Goal: Task Accomplishment & Management: Complete application form

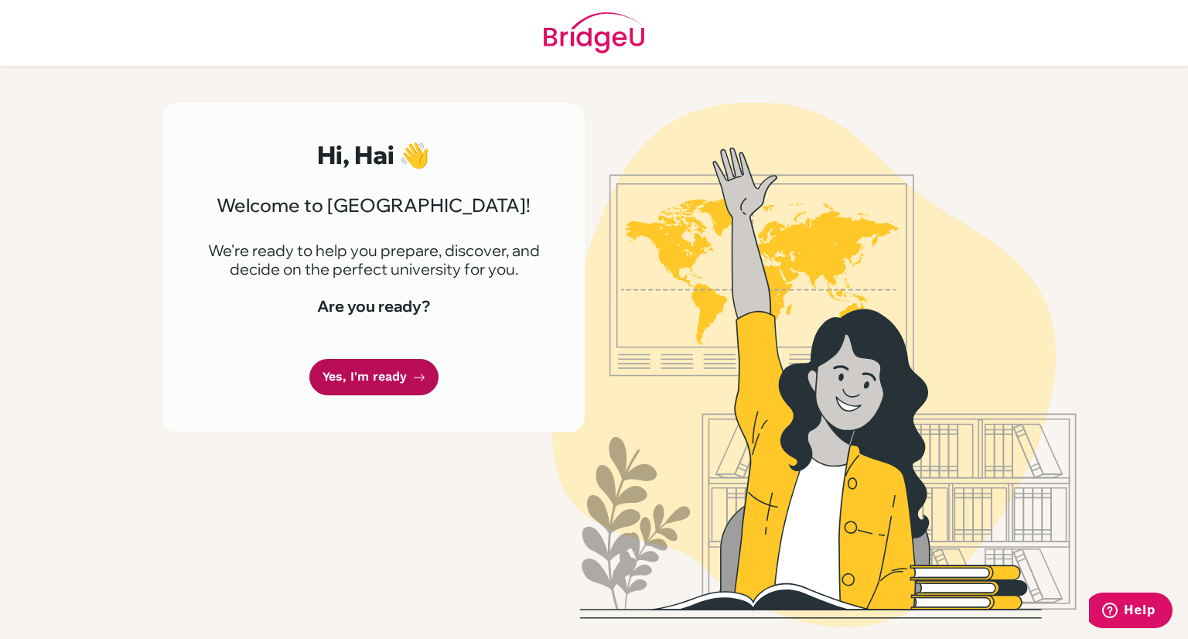
click at [395, 374] on link "Yes, I'm ready" at bounding box center [373, 377] width 129 height 36
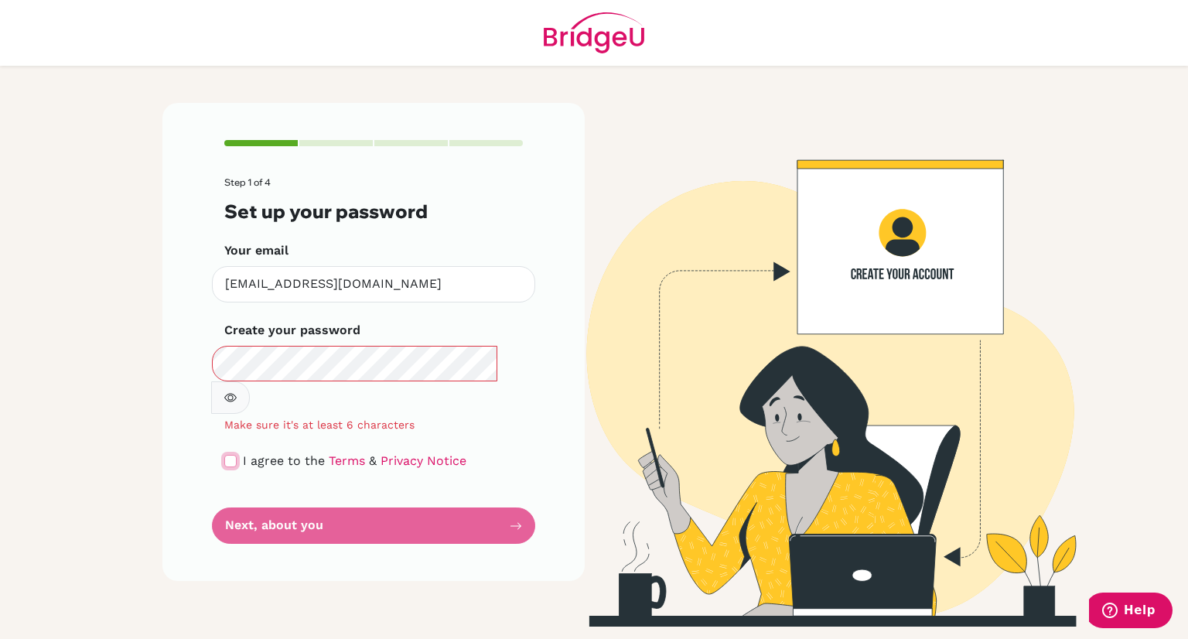
click at [234, 455] on input "checkbox" at bounding box center [230, 461] width 12 height 12
checkbox input "true"
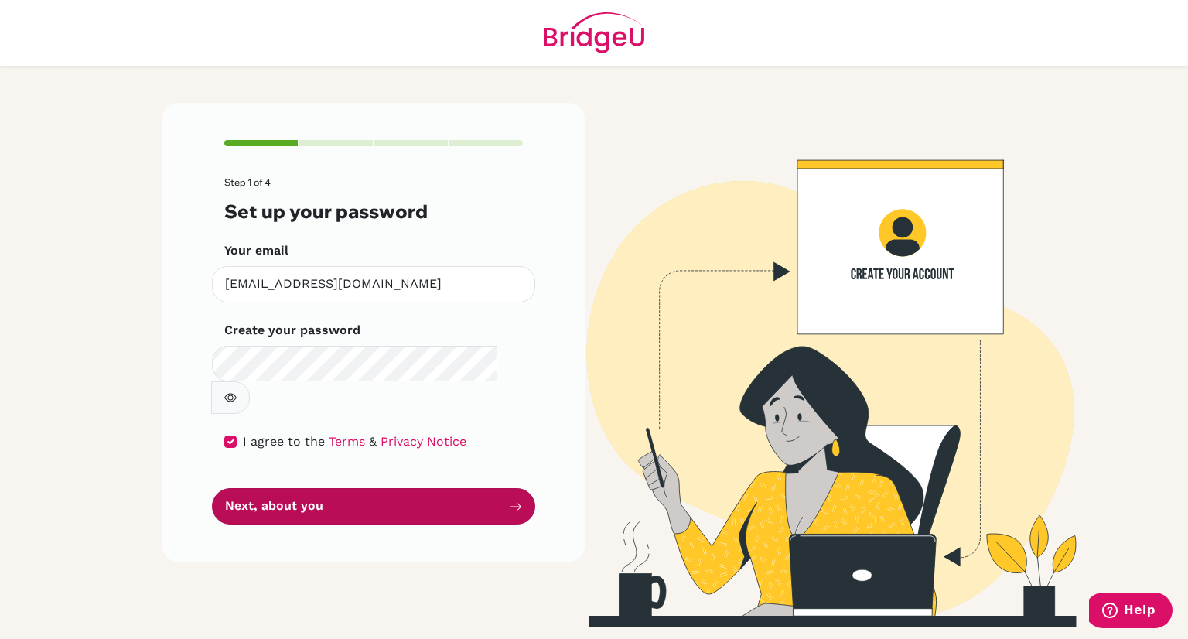
click at [396, 488] on button "Next, about you" at bounding box center [373, 506] width 323 height 36
